Goal: Find specific page/section: Find specific page/section

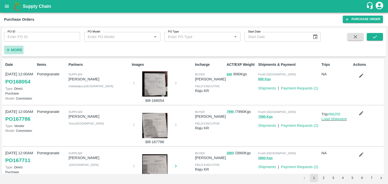
click at [19, 51] on strong "More" at bounding box center [16, 50] width 11 height 4
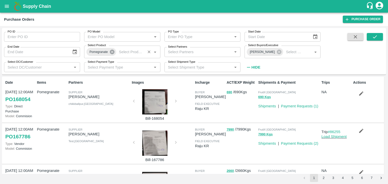
click at [112, 52] on icon at bounding box center [112, 52] width 6 height 6
click at [276, 52] on icon at bounding box center [279, 52] width 6 height 6
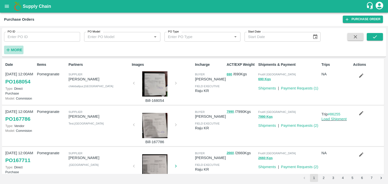
click at [12, 51] on strong "More" at bounding box center [16, 50] width 11 height 4
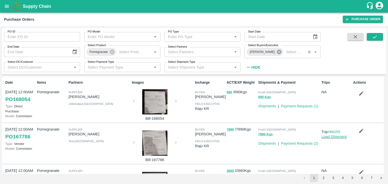
click at [276, 52] on icon at bounding box center [279, 52] width 6 height 6
click at [111, 55] on icon at bounding box center [112, 52] width 6 height 6
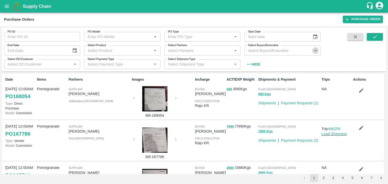
click at [316, 52] on icon "Open" at bounding box center [316, 51] width 6 height 6
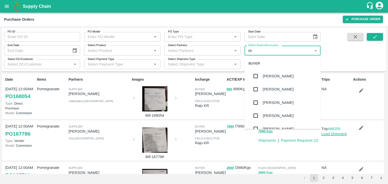
type input "s"
